Goal: Task Accomplishment & Management: Manage account settings

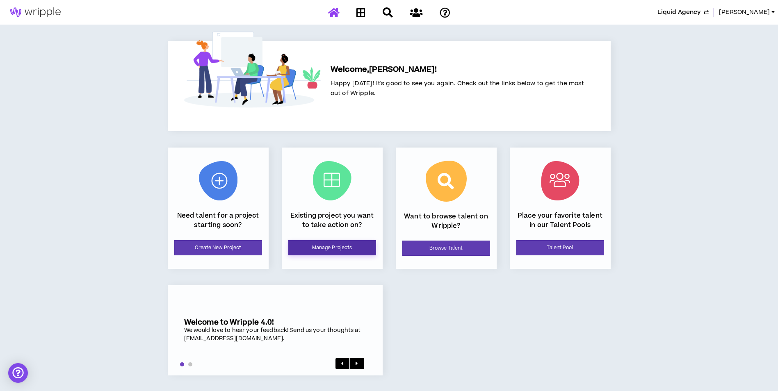
click at [345, 242] on link "Manage Projects" at bounding box center [332, 247] width 88 height 15
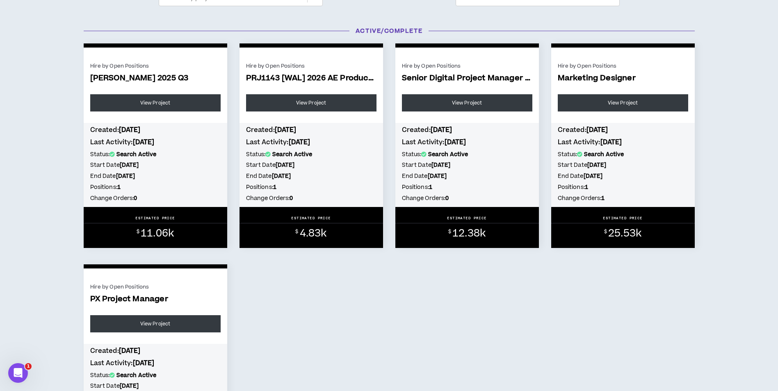
scroll to position [82, 0]
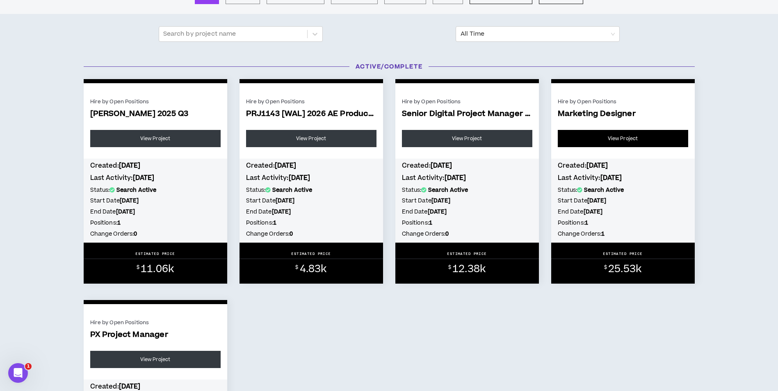
click at [605, 137] on link "View Project" at bounding box center [623, 138] width 130 height 17
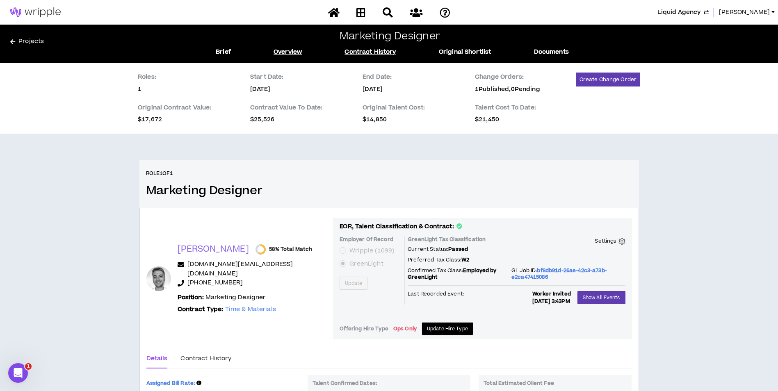
click at [365, 50] on link "Contract History" at bounding box center [370, 52] width 51 height 9
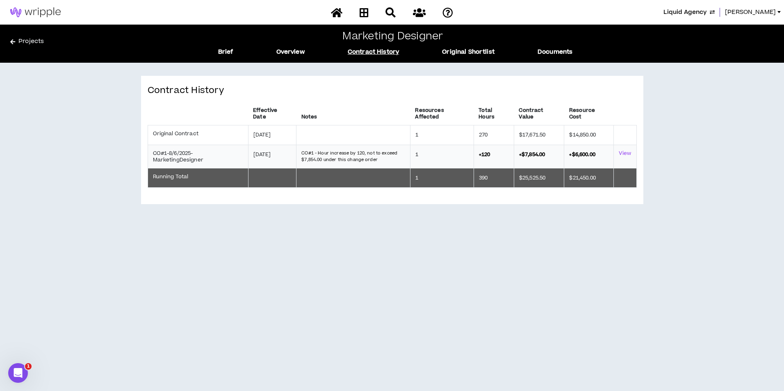
click at [41, 47] on link "Projects" at bounding box center [105, 43] width 190 height 13
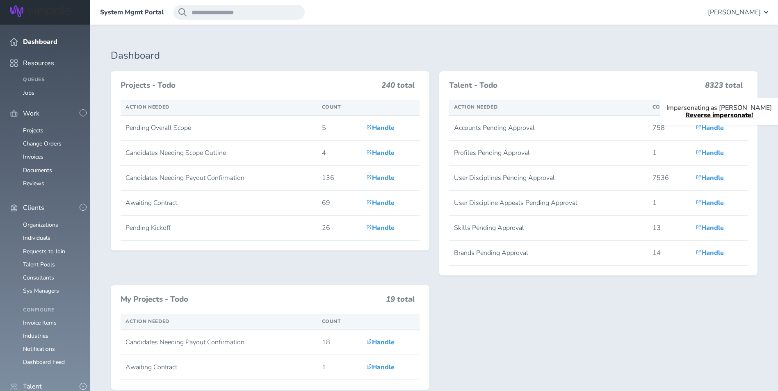
scroll to position [164, 0]
click at [50, 274] on link "Consultants" at bounding box center [38, 278] width 31 height 8
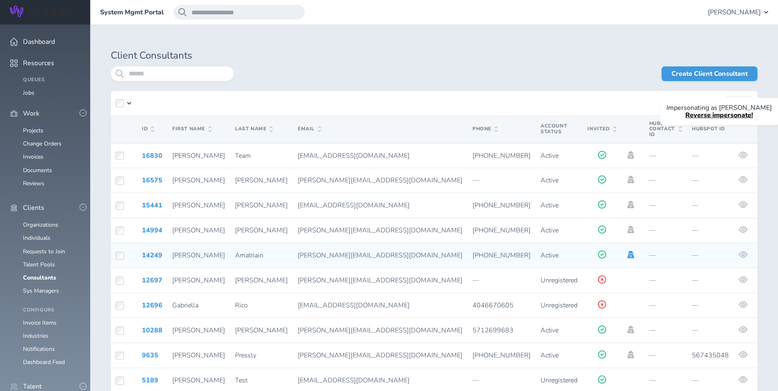
click at [628, 251] on icon at bounding box center [631, 254] width 7 height 7
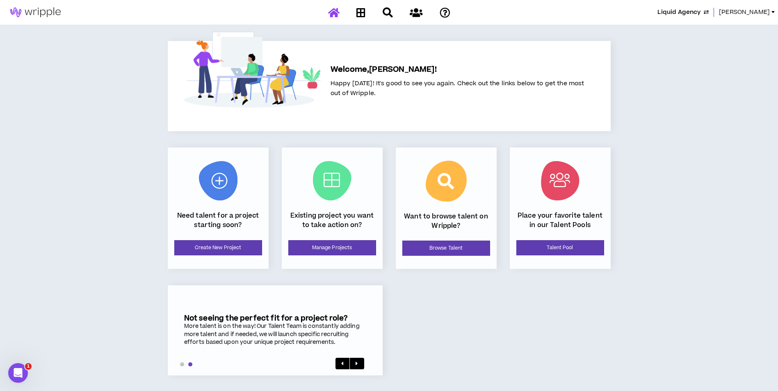
click at [770, 14] on span "[PERSON_NAME]" at bounding box center [744, 12] width 51 height 9
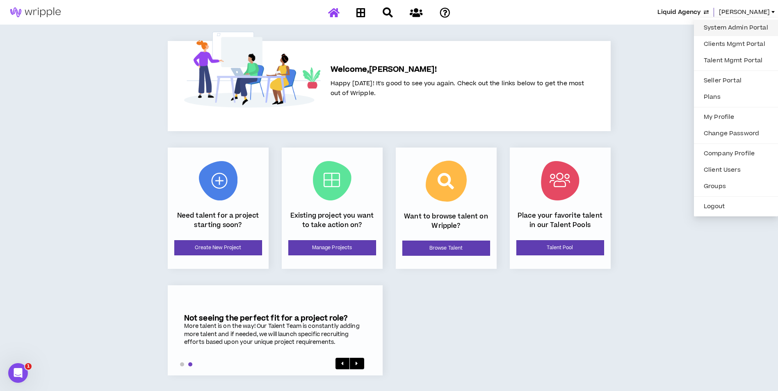
click at [756, 30] on link "System Admin Portal" at bounding box center [736, 28] width 74 height 12
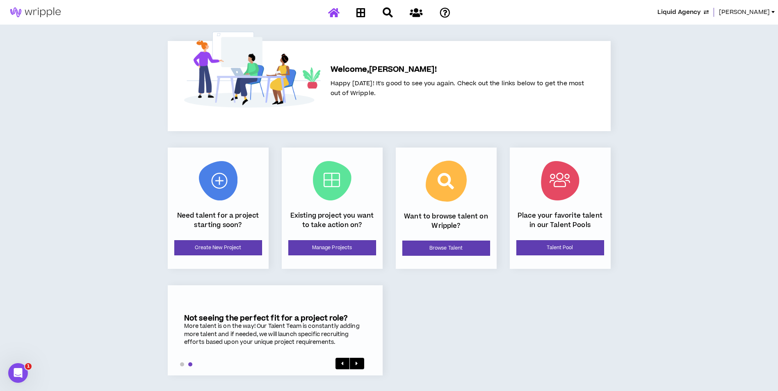
click at [764, 16] on span "[PERSON_NAME]" at bounding box center [744, 12] width 51 height 9
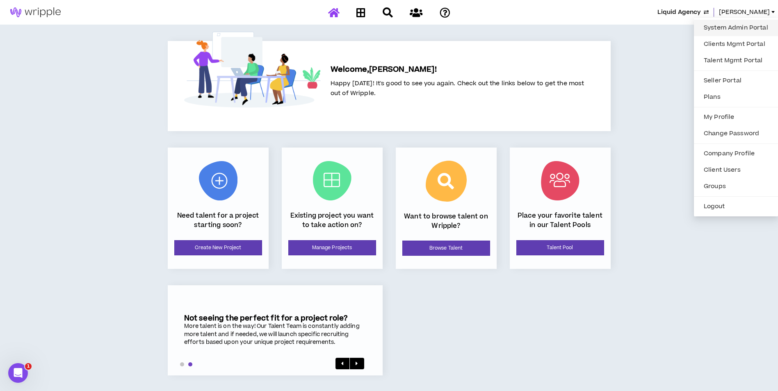
click at [751, 30] on link "System Admin Portal" at bounding box center [736, 28] width 74 height 12
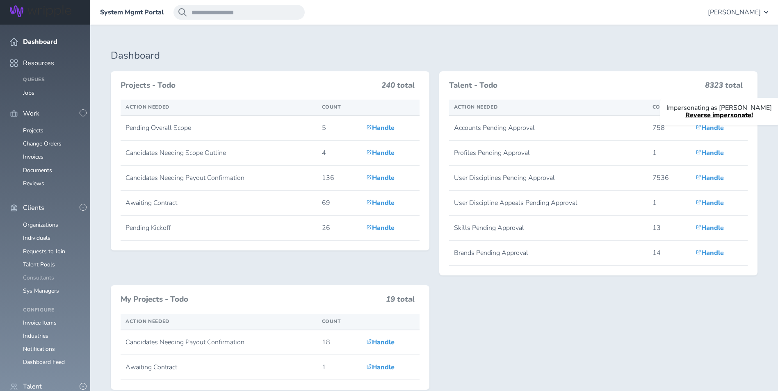
click at [50, 274] on link "Consultants" at bounding box center [38, 278] width 31 height 8
click at [43, 274] on link "Consultants" at bounding box center [38, 278] width 31 height 8
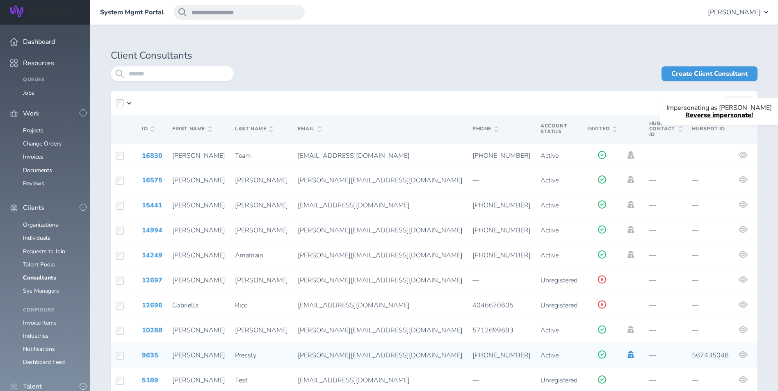
click at [628, 351] on icon at bounding box center [631, 354] width 7 height 7
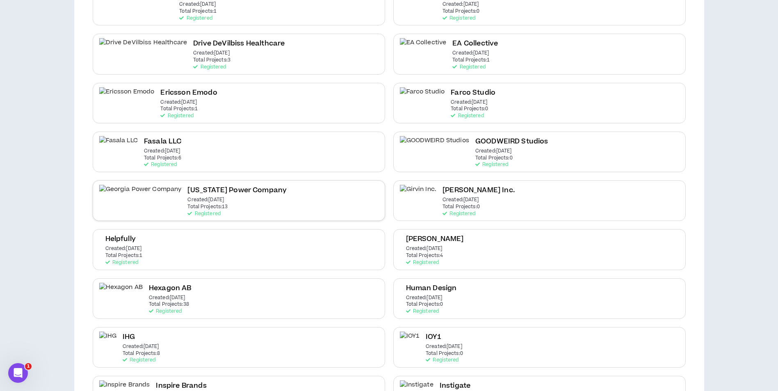
scroll to position [574, 0]
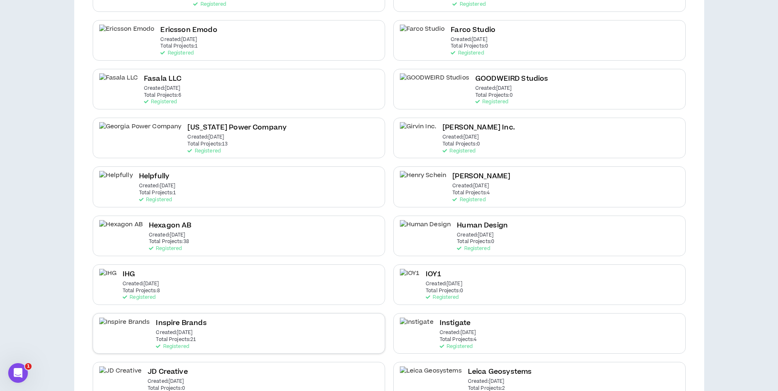
click at [299, 331] on div "Inspire Brands Created: [DATE] Total Projects: 21 Registered" at bounding box center [239, 333] width 292 height 41
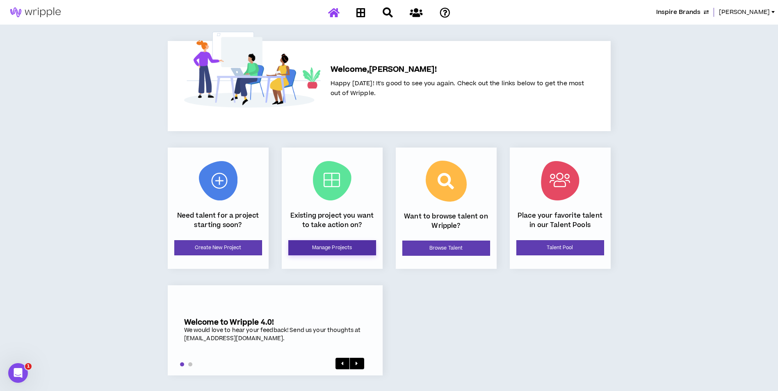
click at [332, 242] on link "Manage Projects" at bounding box center [332, 247] width 88 height 15
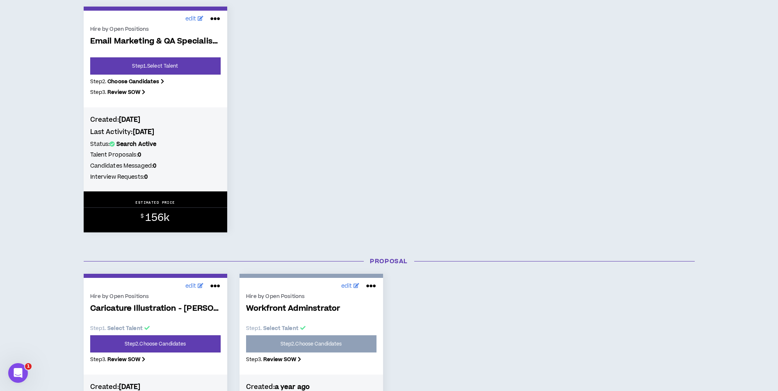
scroll to position [246, 0]
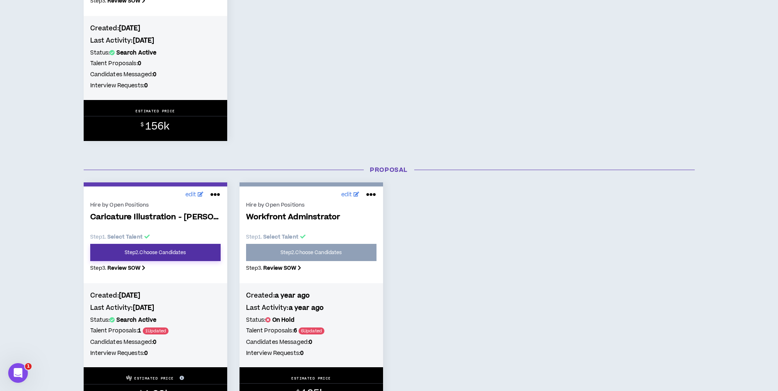
click at [178, 256] on link "Step 2 . Choose Candidates" at bounding box center [155, 252] width 130 height 17
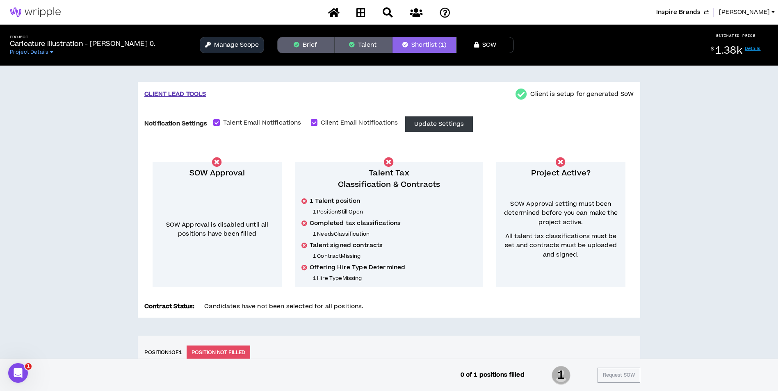
click at [758, 11] on span "Amanda" at bounding box center [744, 12] width 51 height 9
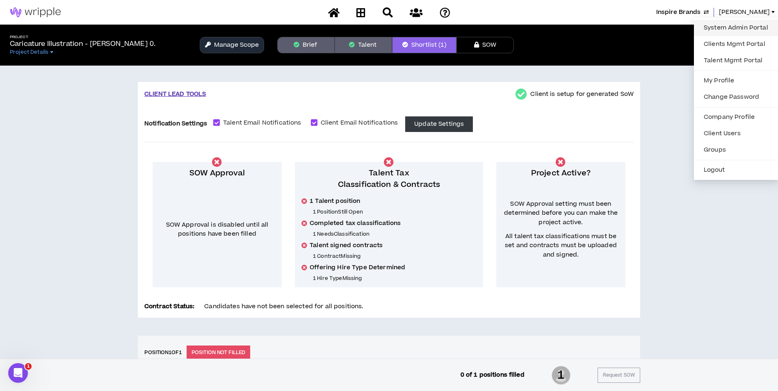
click at [753, 22] on link "System Admin Portal" at bounding box center [736, 28] width 74 height 12
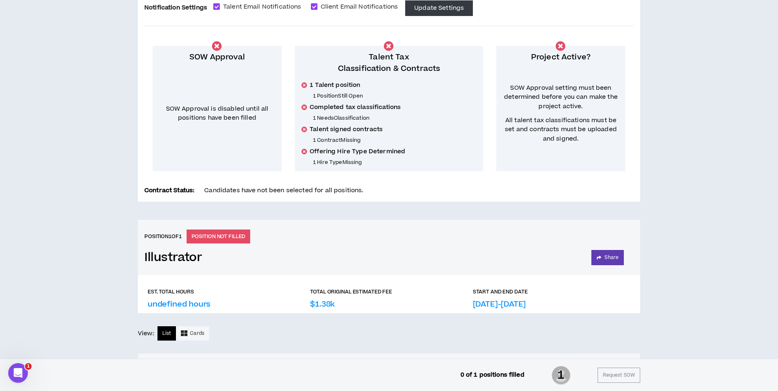
scroll to position [190, 0]
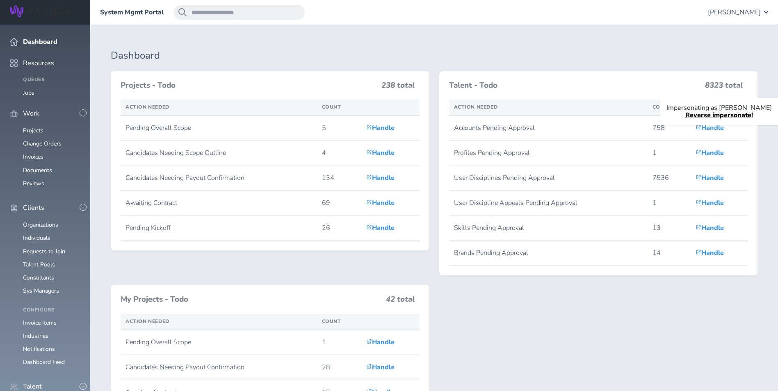
scroll to position [328, 0]
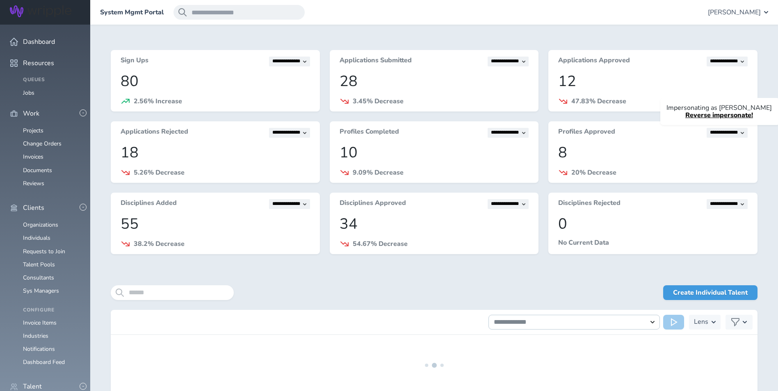
click at [212, 282] on div "**********" at bounding box center [434, 223] width 647 height 347
click at [212, 288] on input "search" at bounding box center [172, 292] width 123 height 15
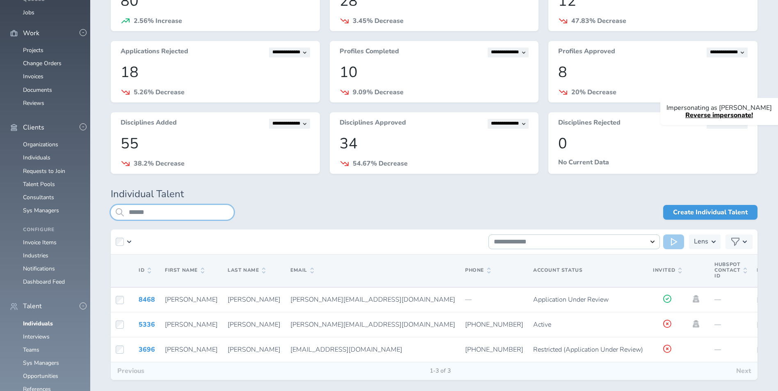
scroll to position [87, 0]
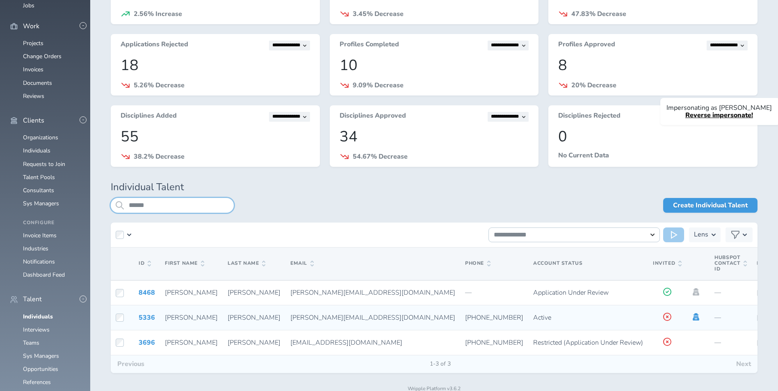
type input "******"
click at [693, 319] on icon at bounding box center [696, 316] width 7 height 7
